Goal: Check status: Check status

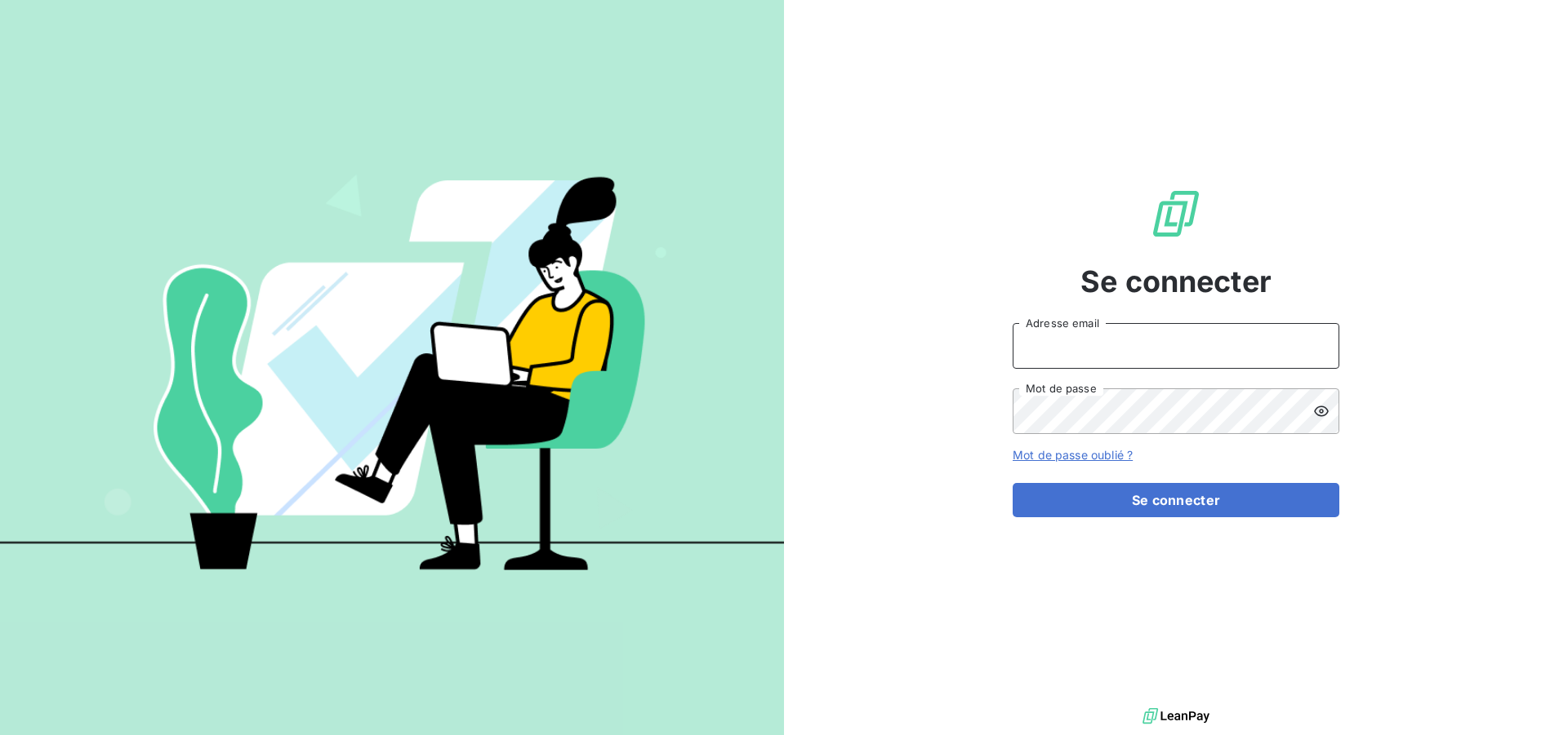
click at [1203, 347] on input "Adresse email" at bounding box center [1175, 346] width 327 height 45
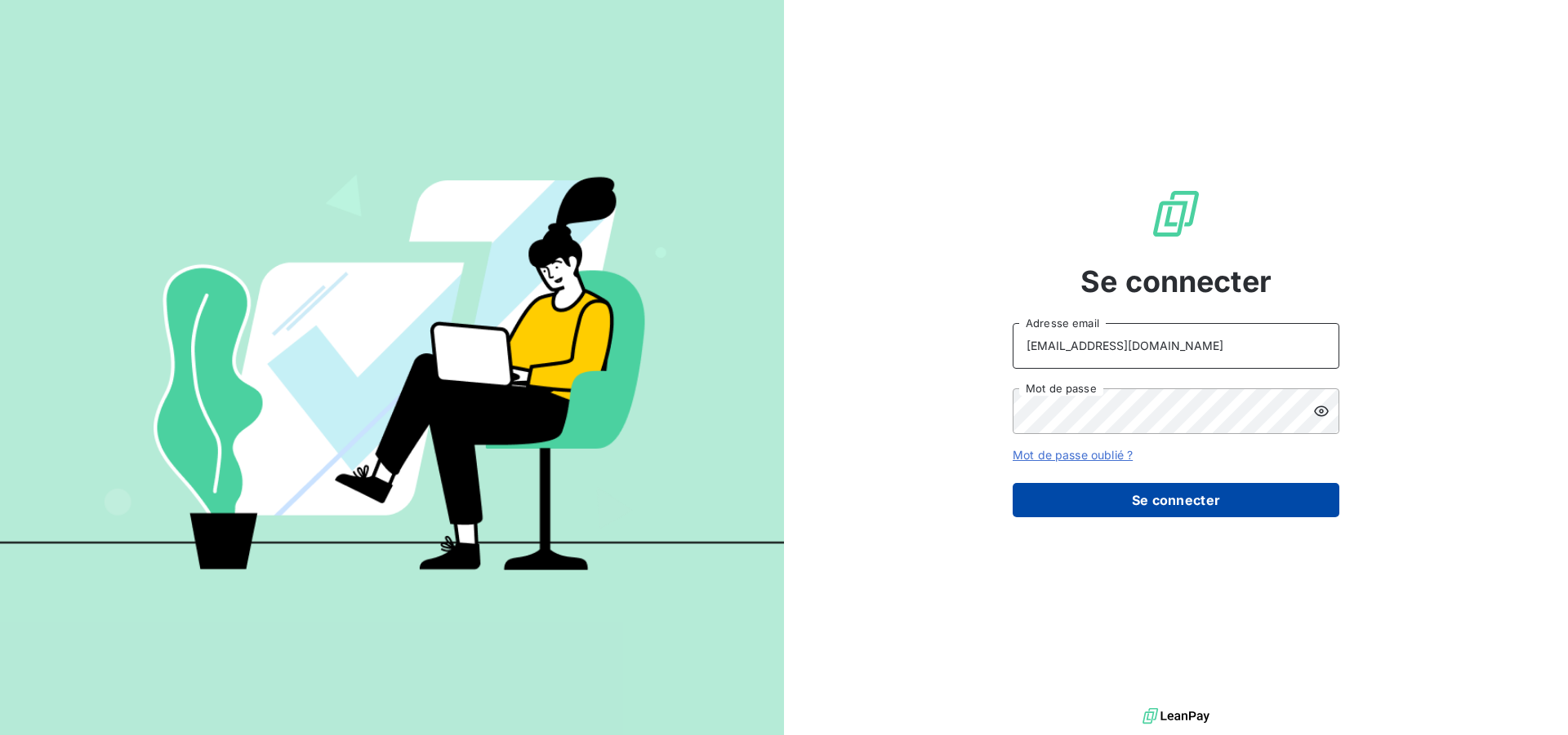
type input "[EMAIL_ADDRESS][DOMAIN_NAME]"
click at [1163, 507] on button "Se connecter" at bounding box center [1175, 500] width 327 height 35
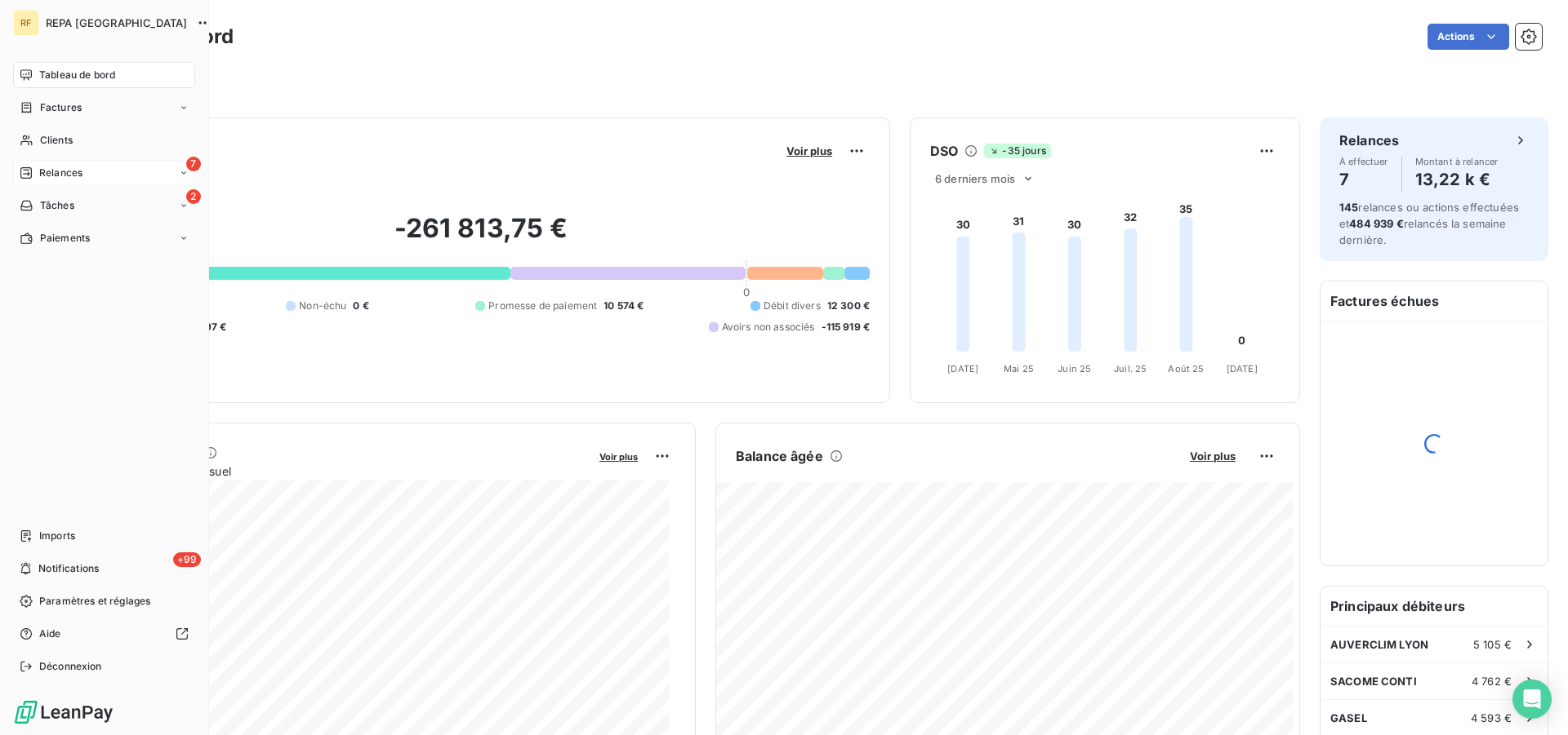
click at [36, 170] on div "Relances" at bounding box center [51, 173] width 63 height 15
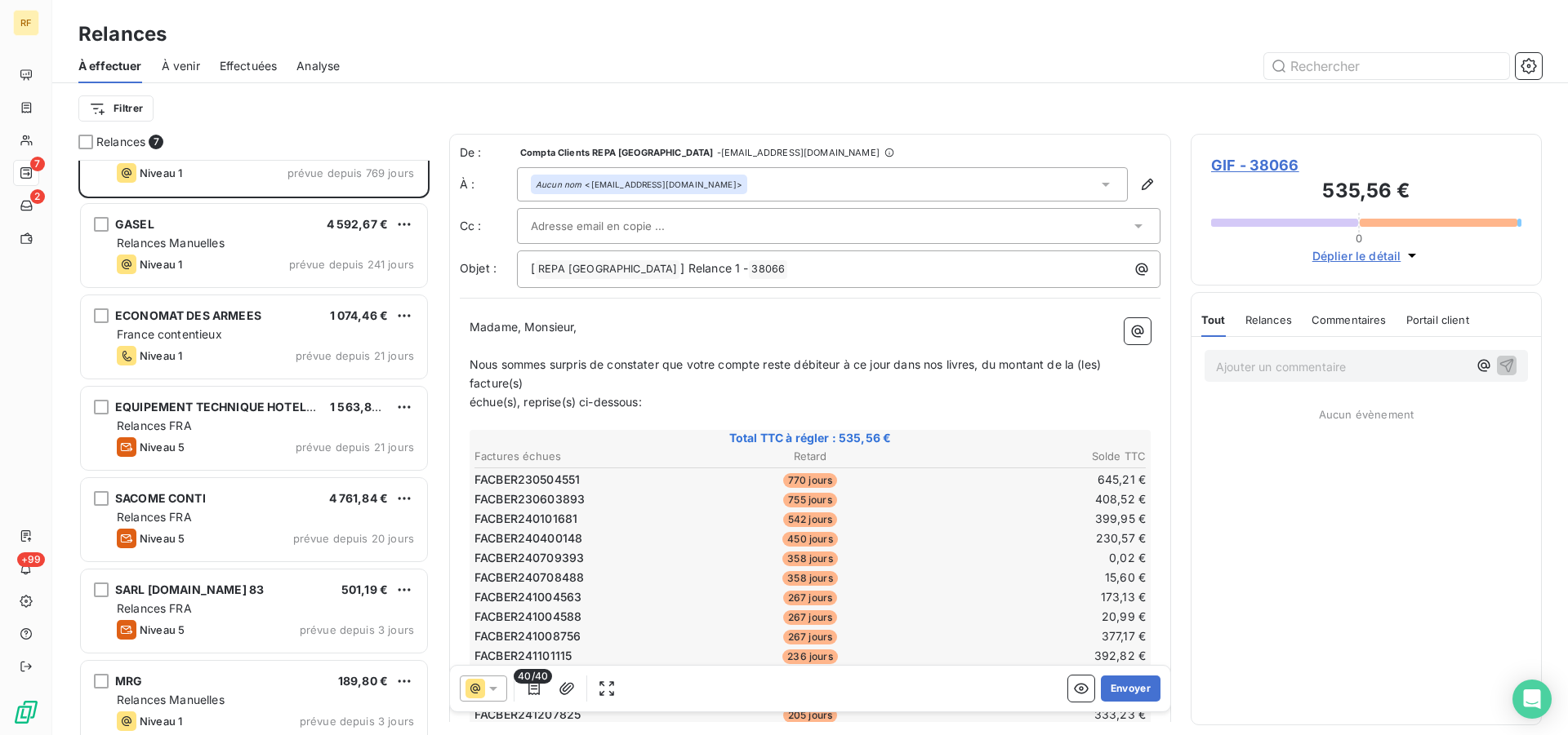
scroll to position [65, 0]
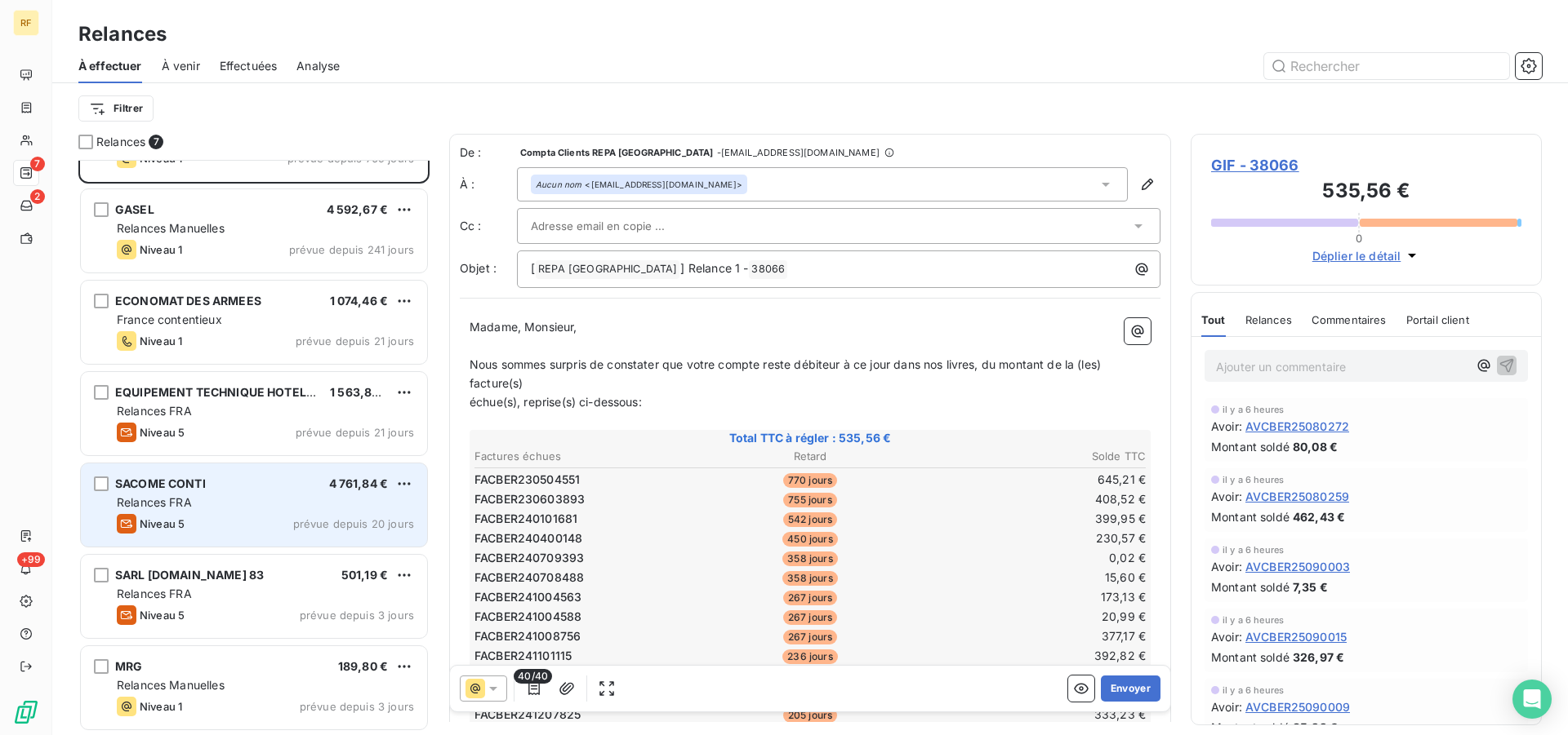
click at [197, 510] on div "Relances FRA" at bounding box center [265, 503] width 298 height 16
